Goal: Find specific page/section: Find specific page/section

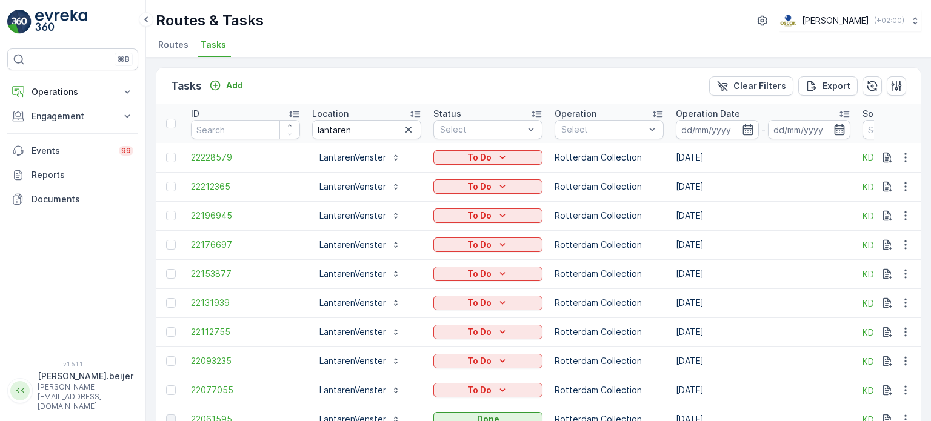
scroll to position [43, 0]
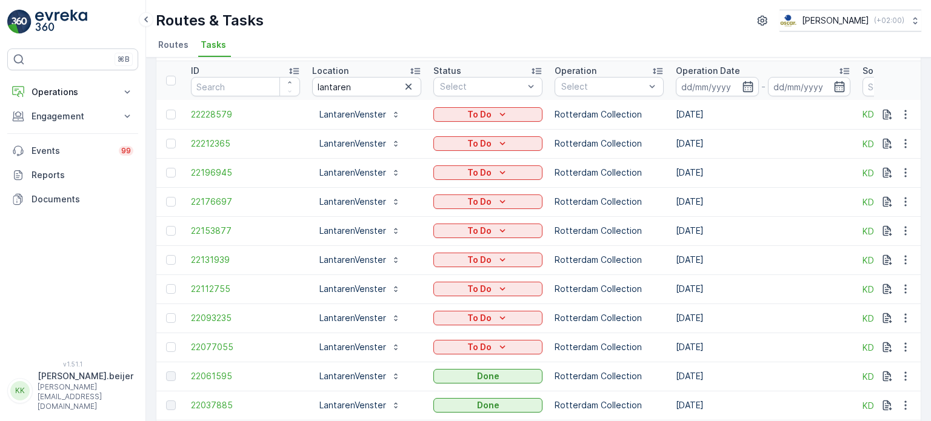
click at [165, 48] on span "Routes" at bounding box center [173, 45] width 30 height 12
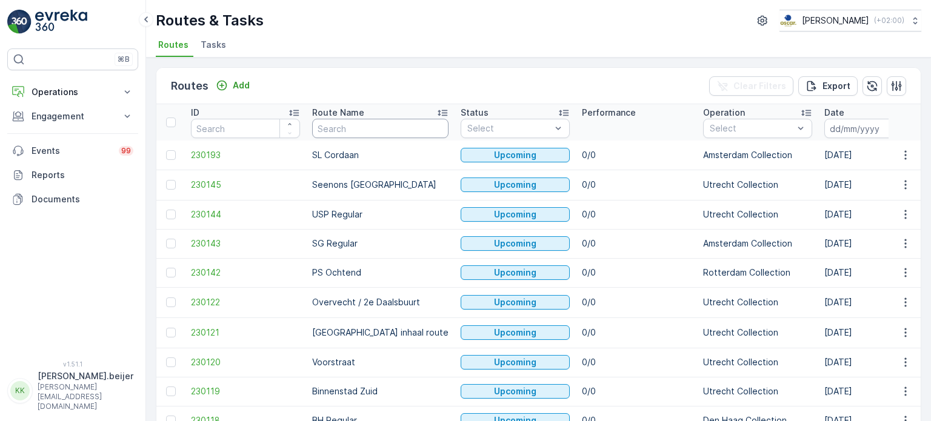
click at [337, 128] on input "text" at bounding box center [380, 128] width 136 height 19
type input "binnen"
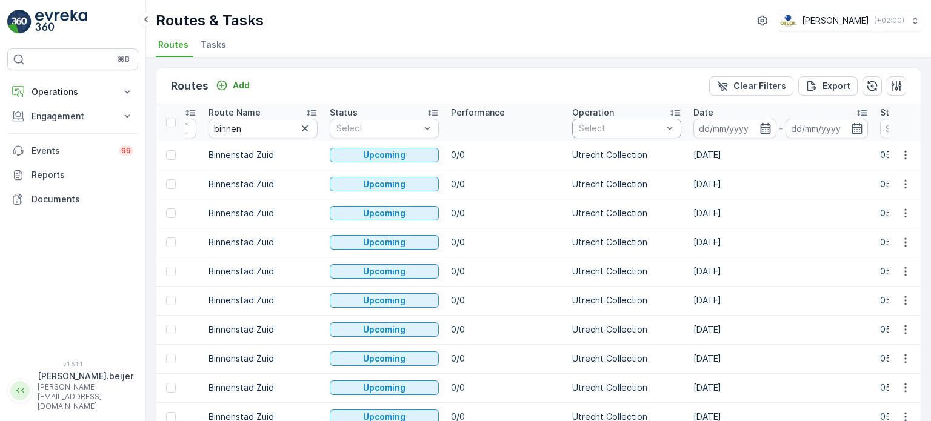
scroll to position [0, 104]
click at [763, 130] on icon "button" at bounding box center [765, 128] width 12 height 12
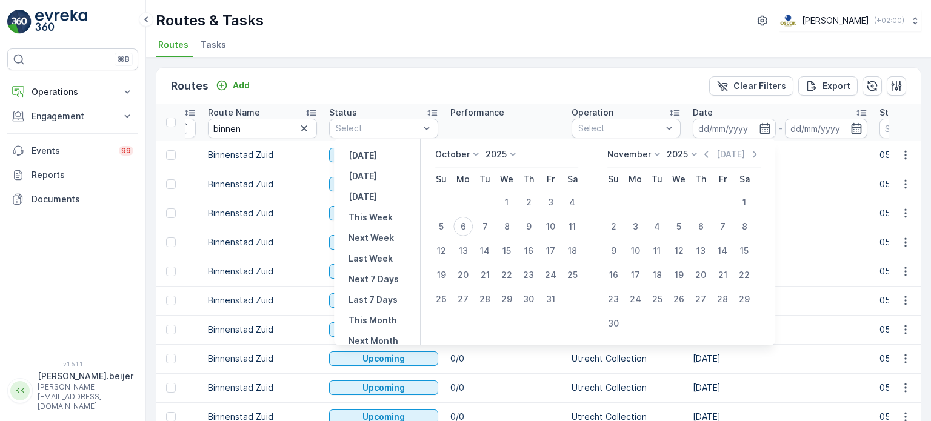
click at [479, 154] on icon at bounding box center [476, 154] width 12 height 12
click at [488, 209] on span "September" at bounding box center [465, 215] width 46 height 12
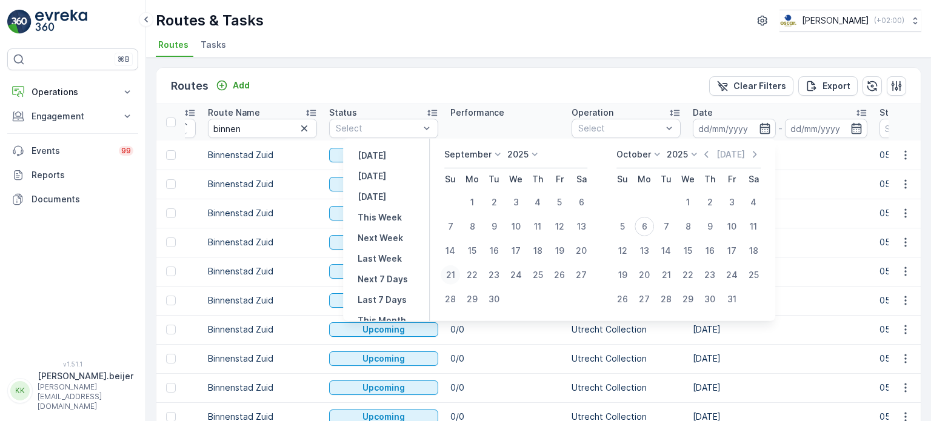
click at [451, 273] on div "21" at bounding box center [449, 274] width 19 height 19
type input "[DATE]"
click at [688, 228] on div "8" at bounding box center [687, 226] width 19 height 19
type input "[DATE]"
click at [458, 248] on div "14" at bounding box center [449, 250] width 19 height 19
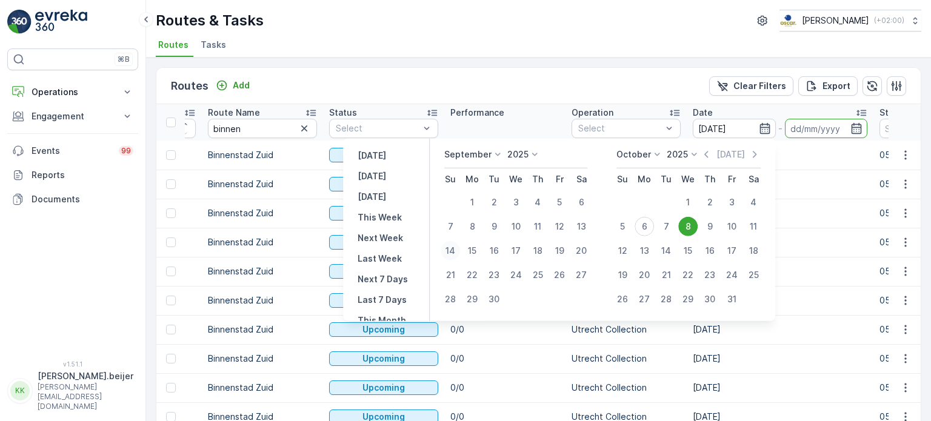
type input "[DATE]"
click at [453, 276] on div "21" at bounding box center [449, 274] width 19 height 19
type input "[DATE]"
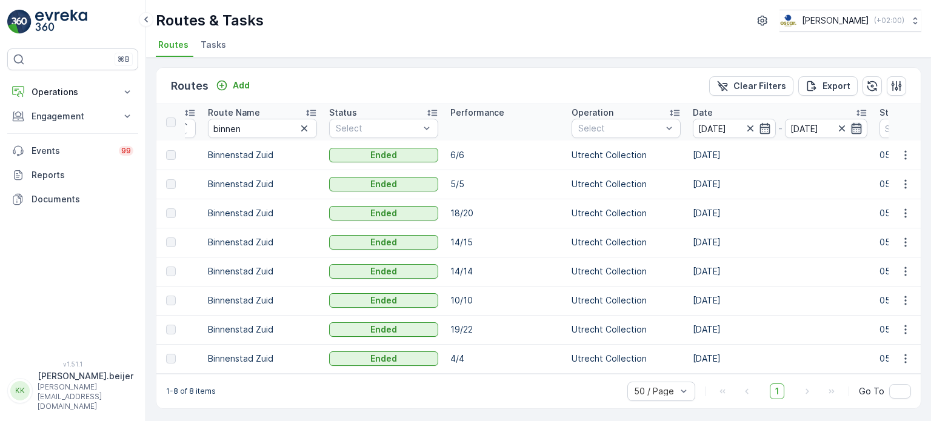
click at [860, 130] on icon "button" at bounding box center [856, 128] width 10 height 11
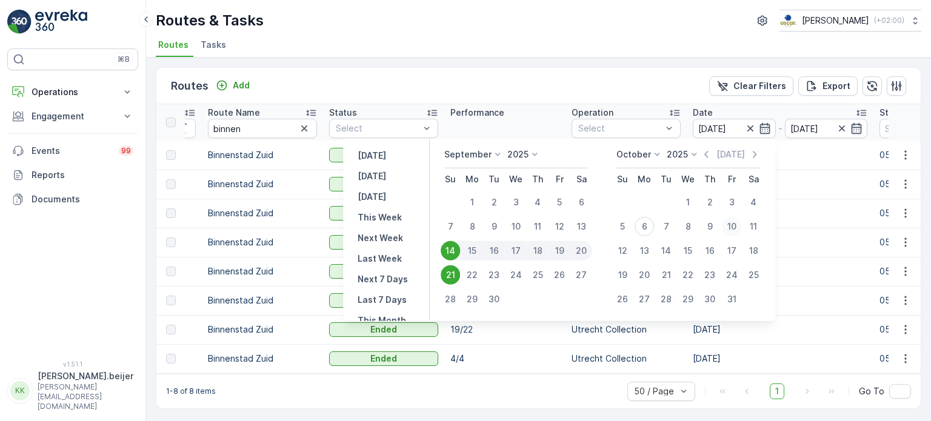
click at [732, 228] on div "10" at bounding box center [731, 226] width 19 height 19
type input "10.10.2025"
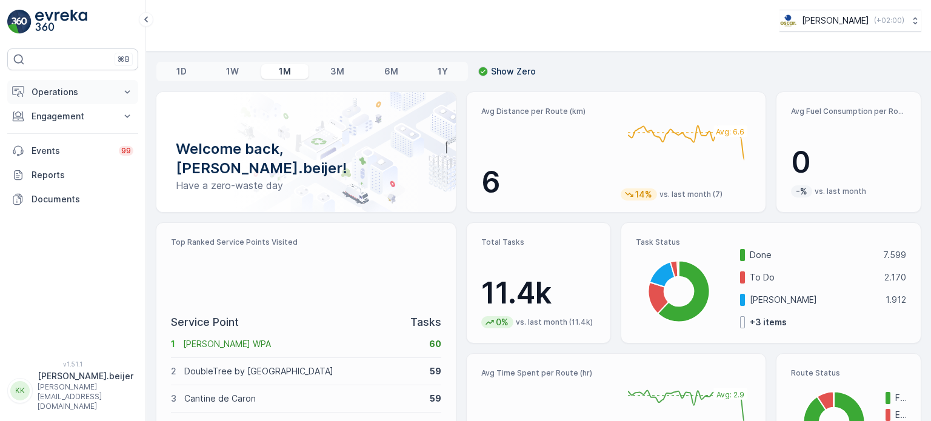
click at [126, 94] on icon at bounding box center [127, 92] width 12 height 12
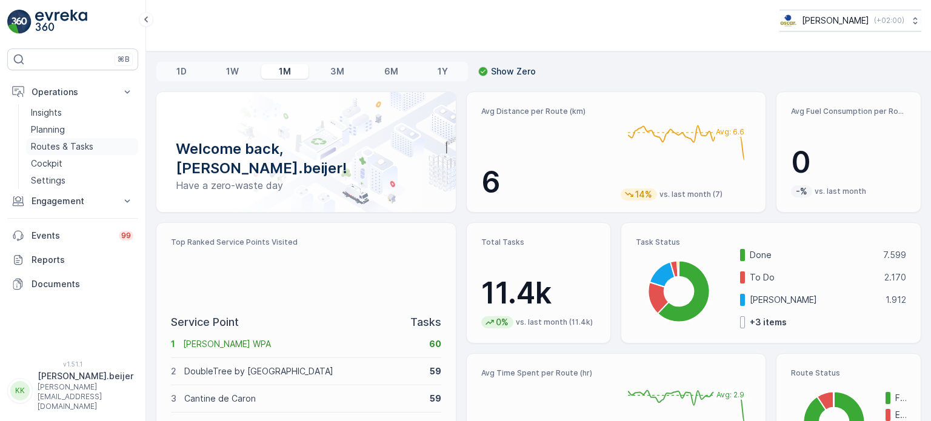
click at [71, 144] on p "Routes & Tasks" at bounding box center [62, 147] width 62 height 12
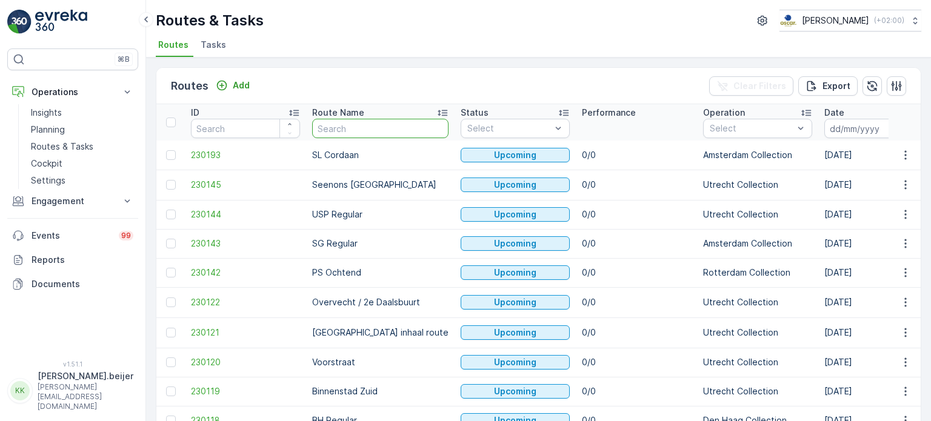
click at [348, 129] on input "text" at bounding box center [380, 128] width 136 height 19
type input "binnenstad"
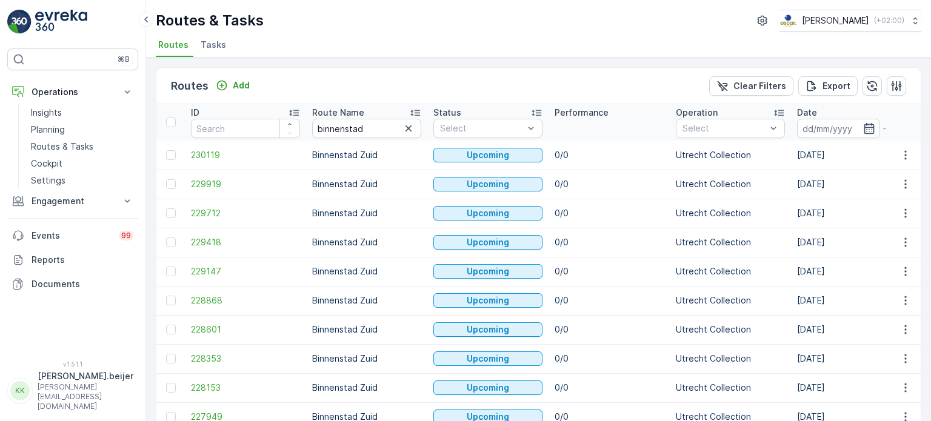
scroll to position [0, 119]
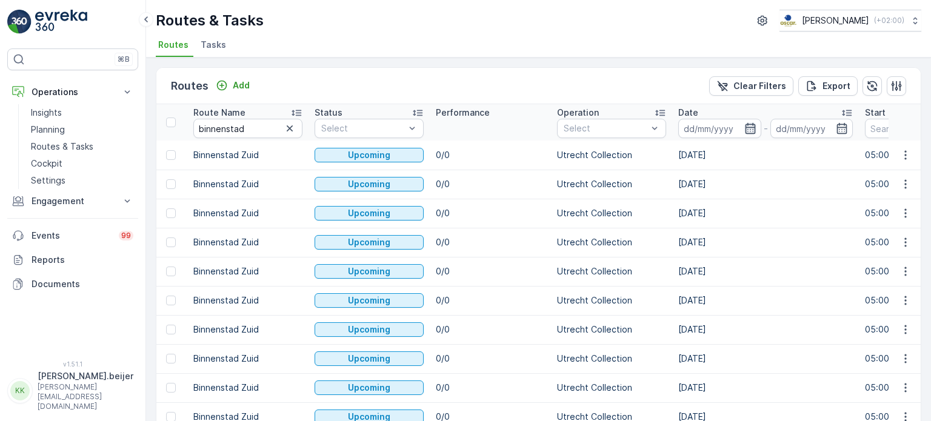
click at [750, 128] on icon "button" at bounding box center [750, 128] width 12 height 12
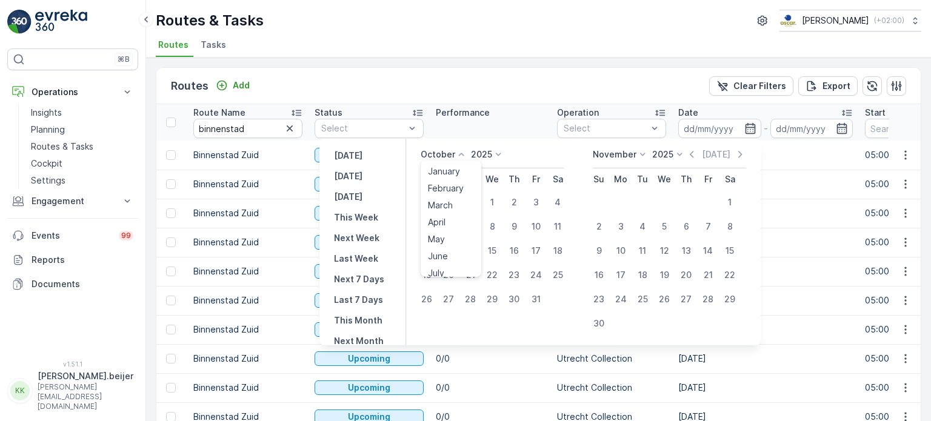
click at [455, 156] on p "October" at bounding box center [437, 154] width 35 height 12
click at [457, 218] on span "September" at bounding box center [451, 220] width 46 height 12
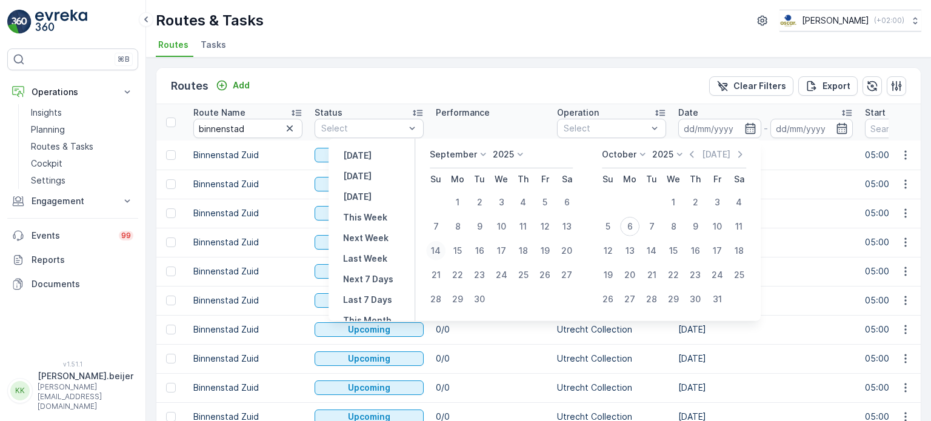
click at [436, 253] on div "14" at bounding box center [435, 250] width 19 height 19
type input "[DATE]"
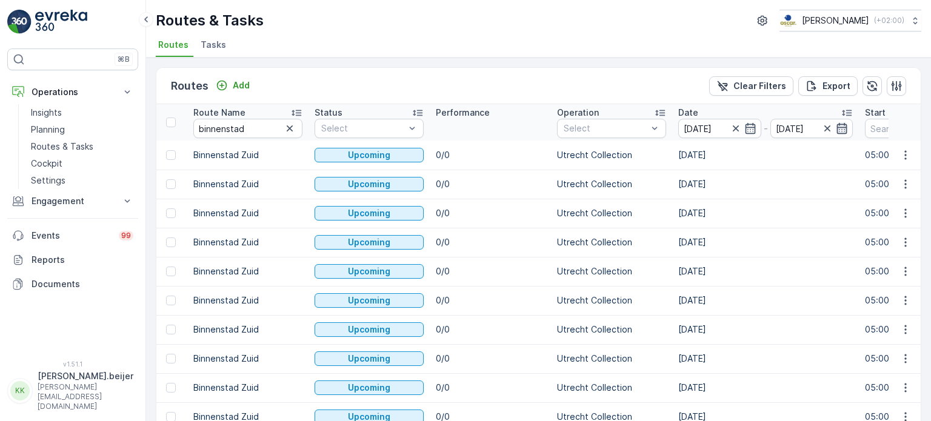
click at [843, 129] on icon "button" at bounding box center [842, 128] width 12 height 12
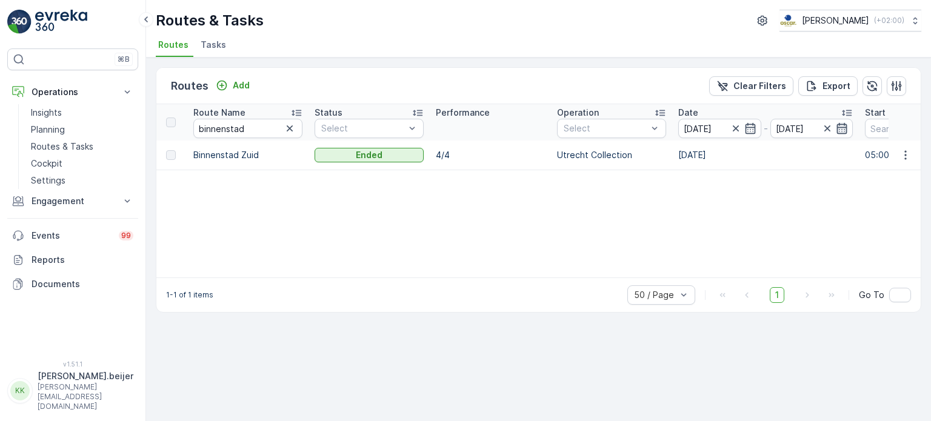
click at [842, 128] on icon "button" at bounding box center [842, 128] width 12 height 12
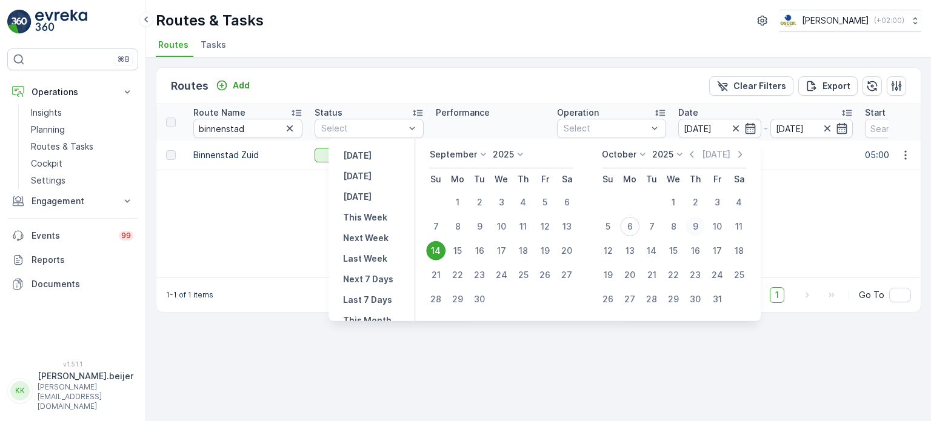
click at [693, 227] on div "9" at bounding box center [694, 226] width 19 height 19
type input "[DATE]"
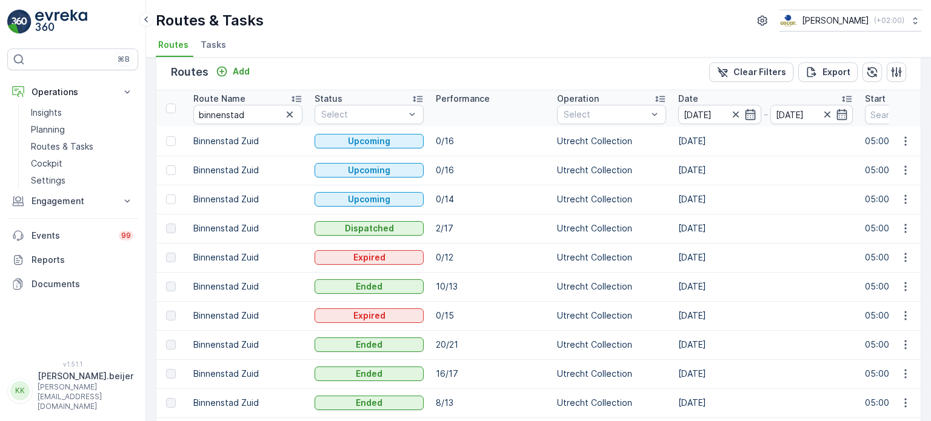
scroll to position [13, 0]
